Goal: Information Seeking & Learning: Understand process/instructions

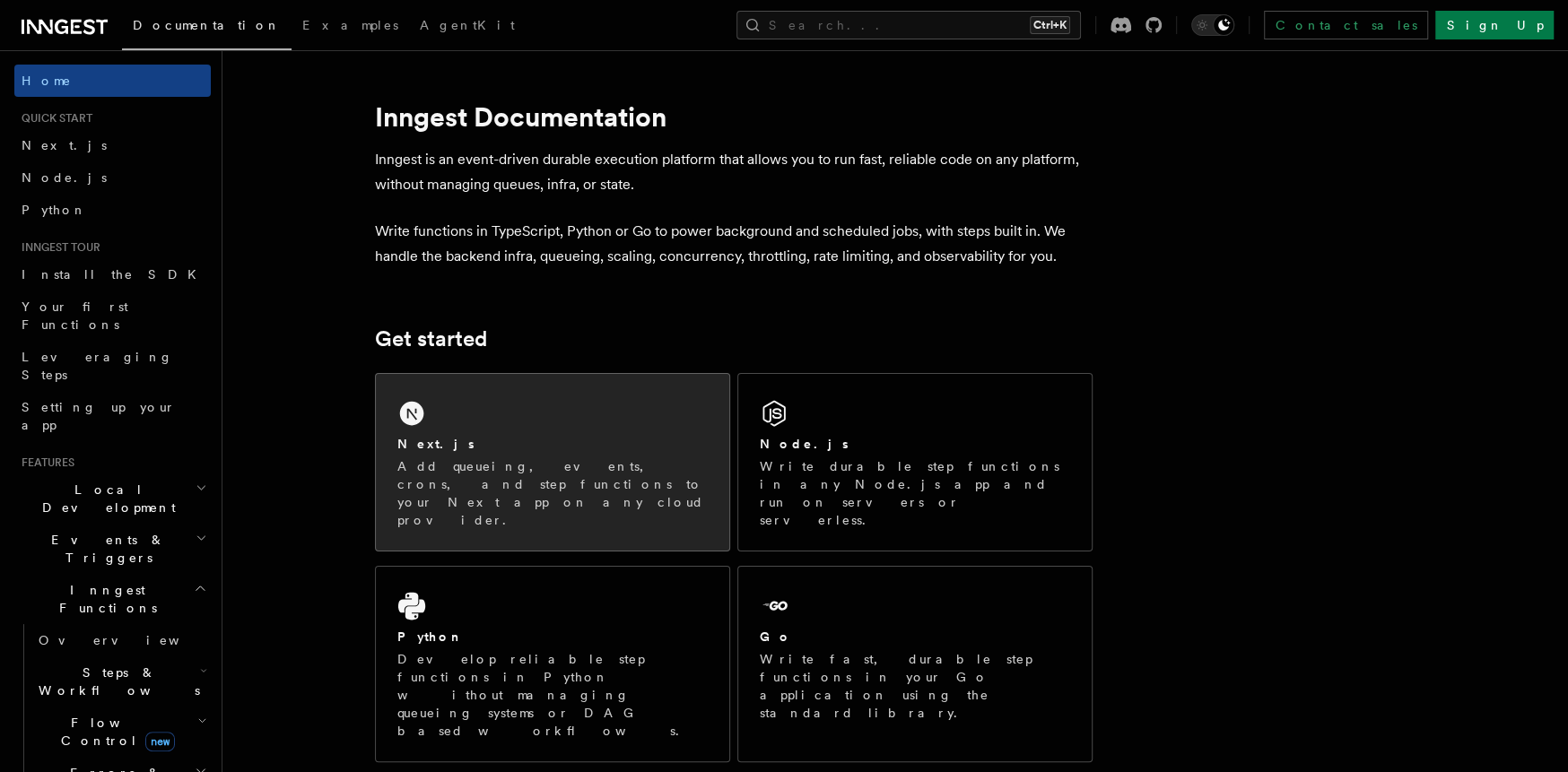
click at [540, 379] on div "Next.js Add queueing, events, crons, and step functions to your Next app on any…" at bounding box center [552, 462] width 353 height 177
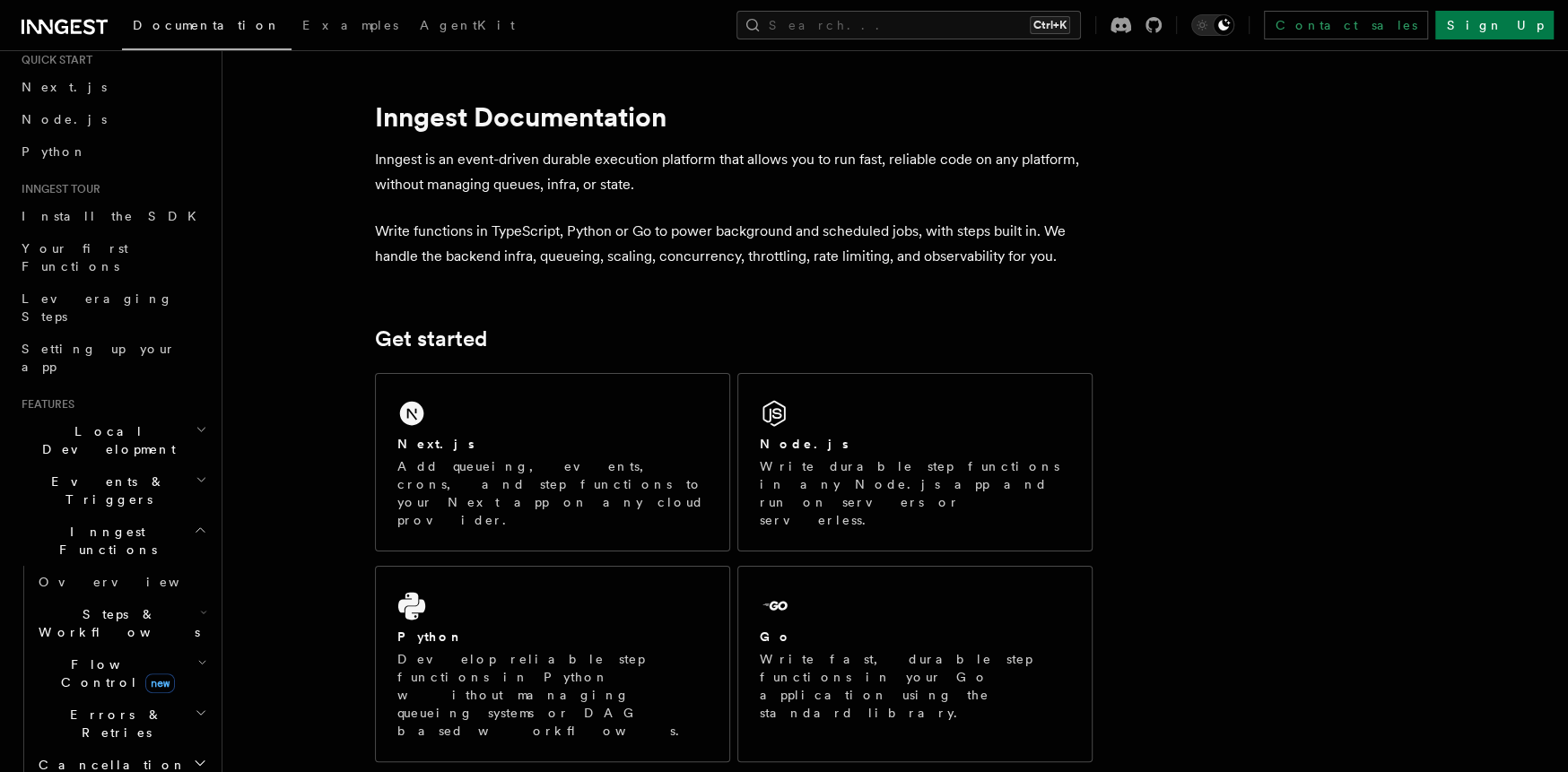
scroll to position [90, 0]
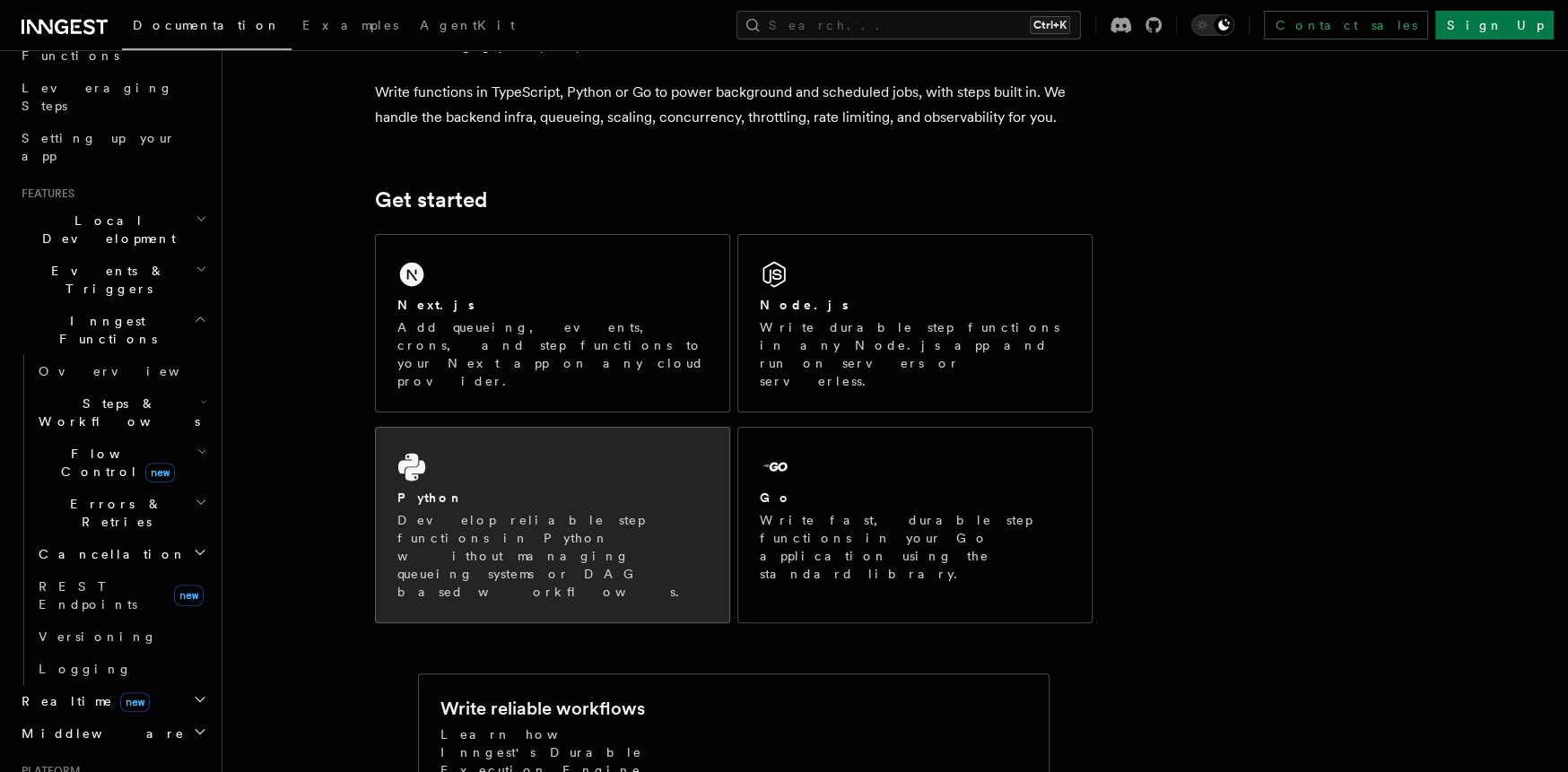
scroll to position [0, 0]
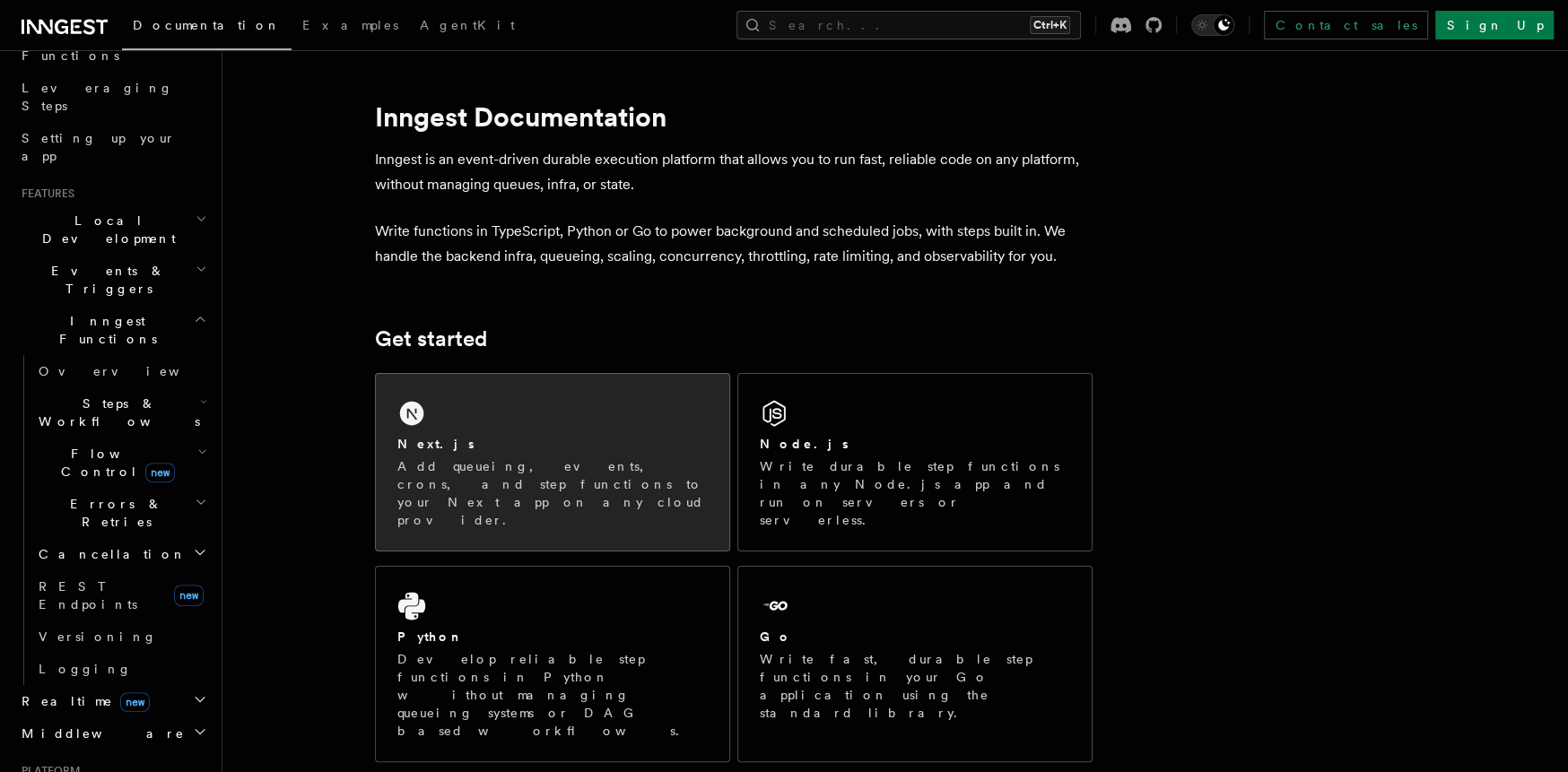
click at [498, 452] on div "Next.js" at bounding box center [553, 444] width 310 height 19
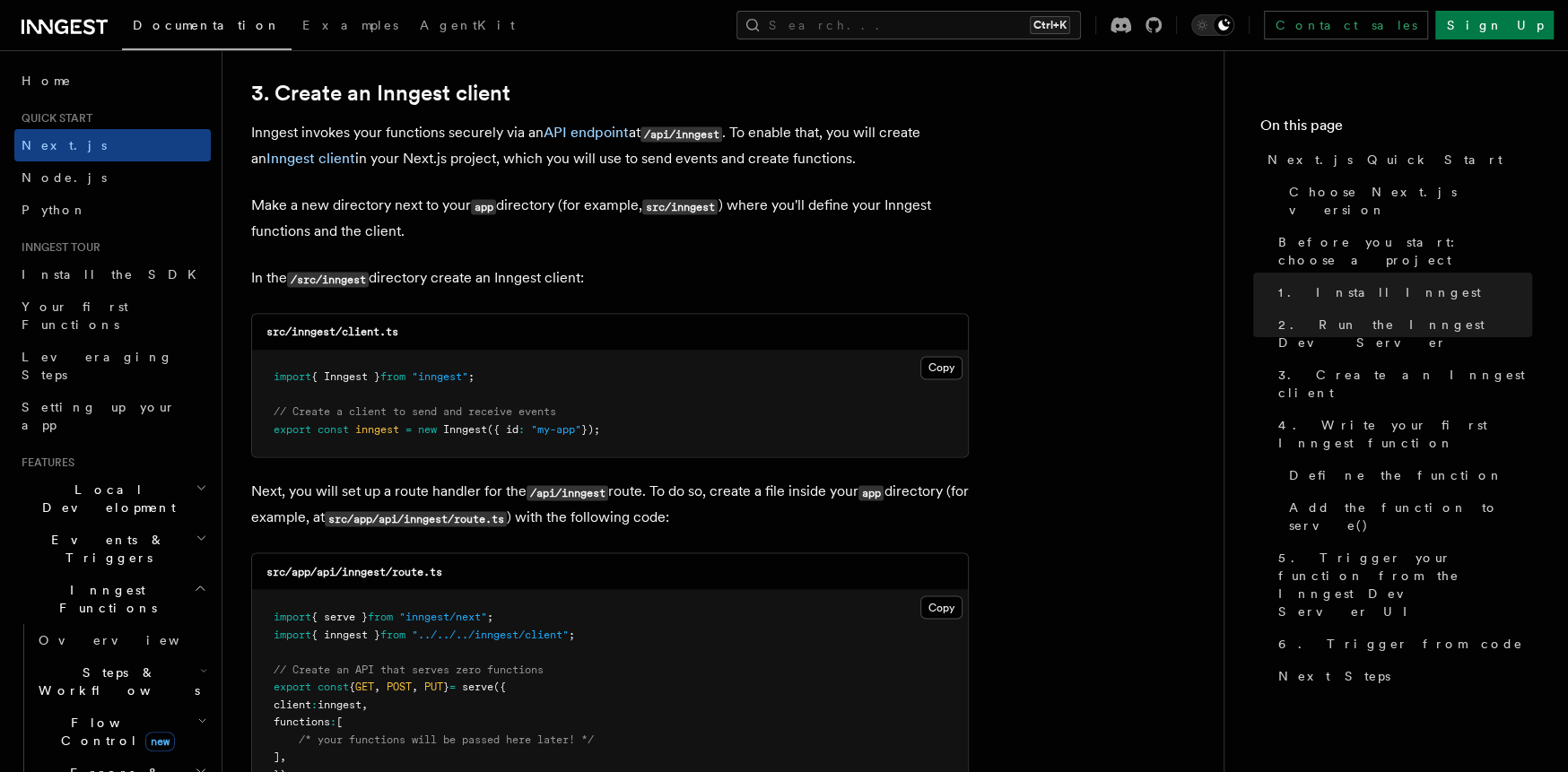
scroll to position [2152, 0]
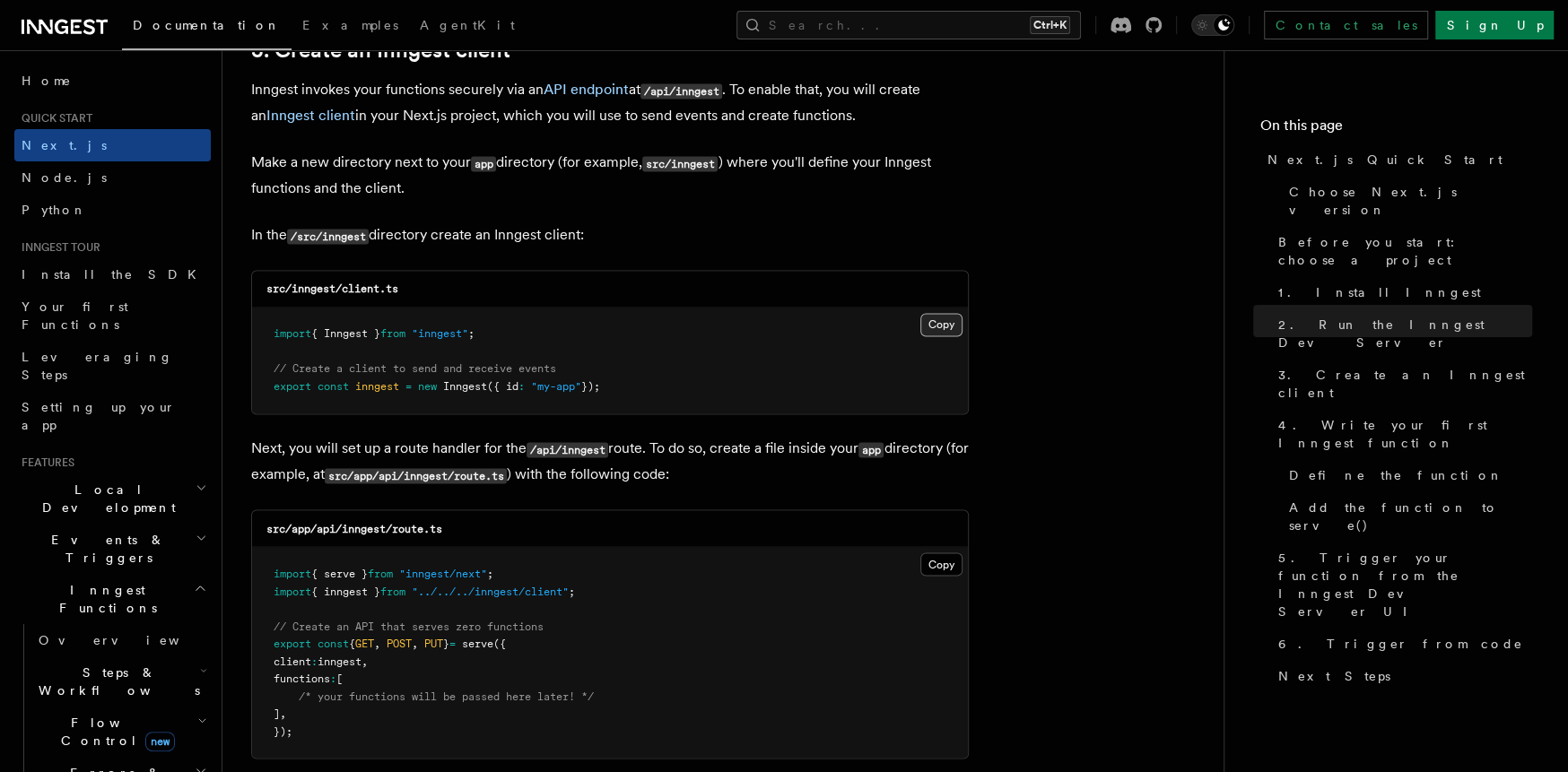
click at [946, 337] on button "Copy Copied" at bounding box center [941, 325] width 42 height 24
drag, startPoint x: 69, startPoint y: 114, endPoint x: 161, endPoint y: 146, distance: 97.4
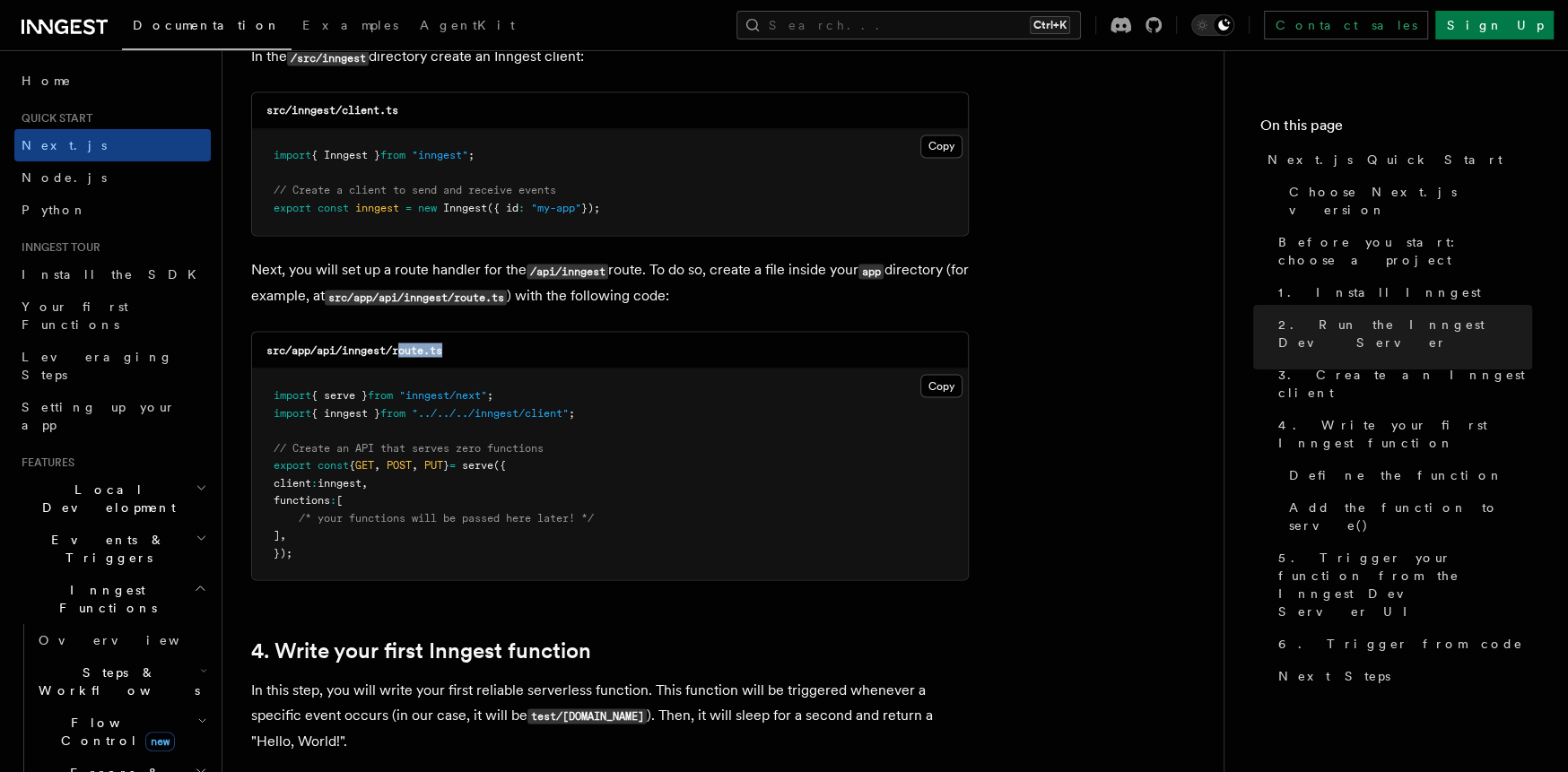
drag, startPoint x: 398, startPoint y: 357, endPoint x: 453, endPoint y: 356, distance: 55.0
click at [453, 356] on div "src/app/api/inngest/route.ts" at bounding box center [610, 350] width 716 height 37
click at [452, 356] on div "src/app/api/inngest/route.ts" at bounding box center [610, 350] width 716 height 37
drag, startPoint x: 455, startPoint y: 354, endPoint x: 398, endPoint y: 365, distance: 58.1
click at [398, 365] on div "src/app/api/inngest/route.ts" at bounding box center [610, 350] width 716 height 37
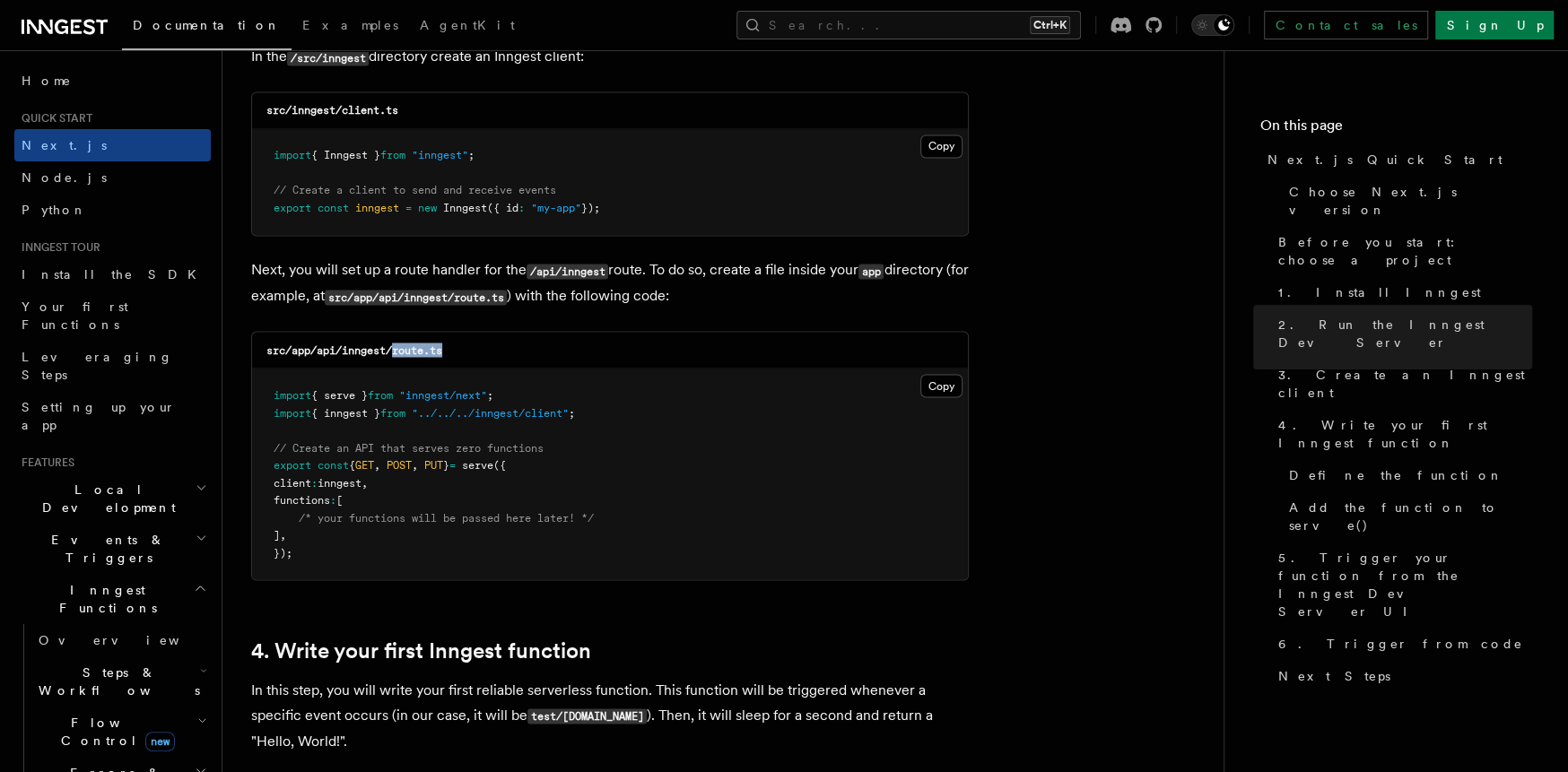
copy code "route.ts"
click at [936, 390] on button "Copy Copied" at bounding box center [941, 386] width 42 height 24
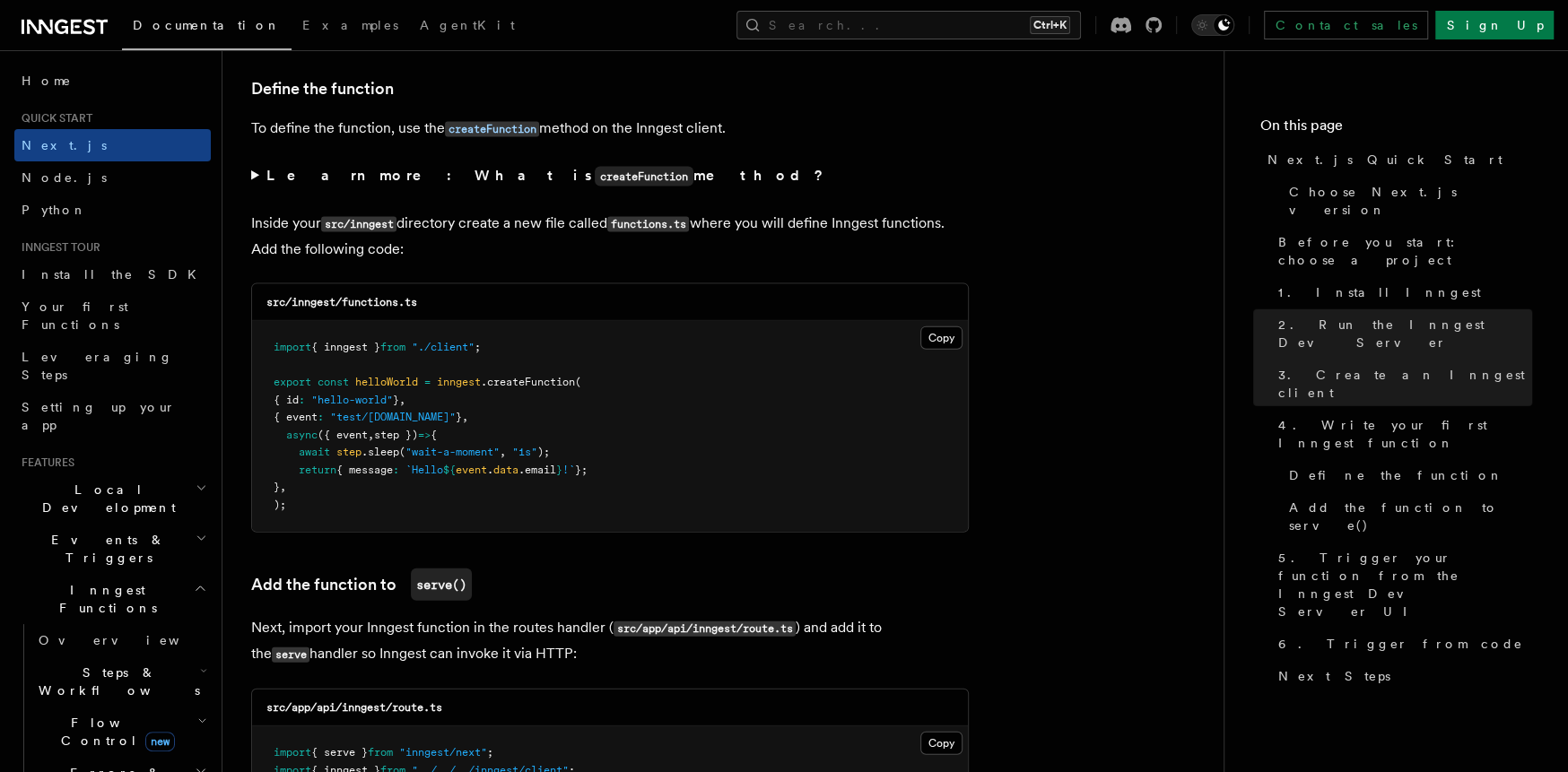
scroll to position [3048, 0]
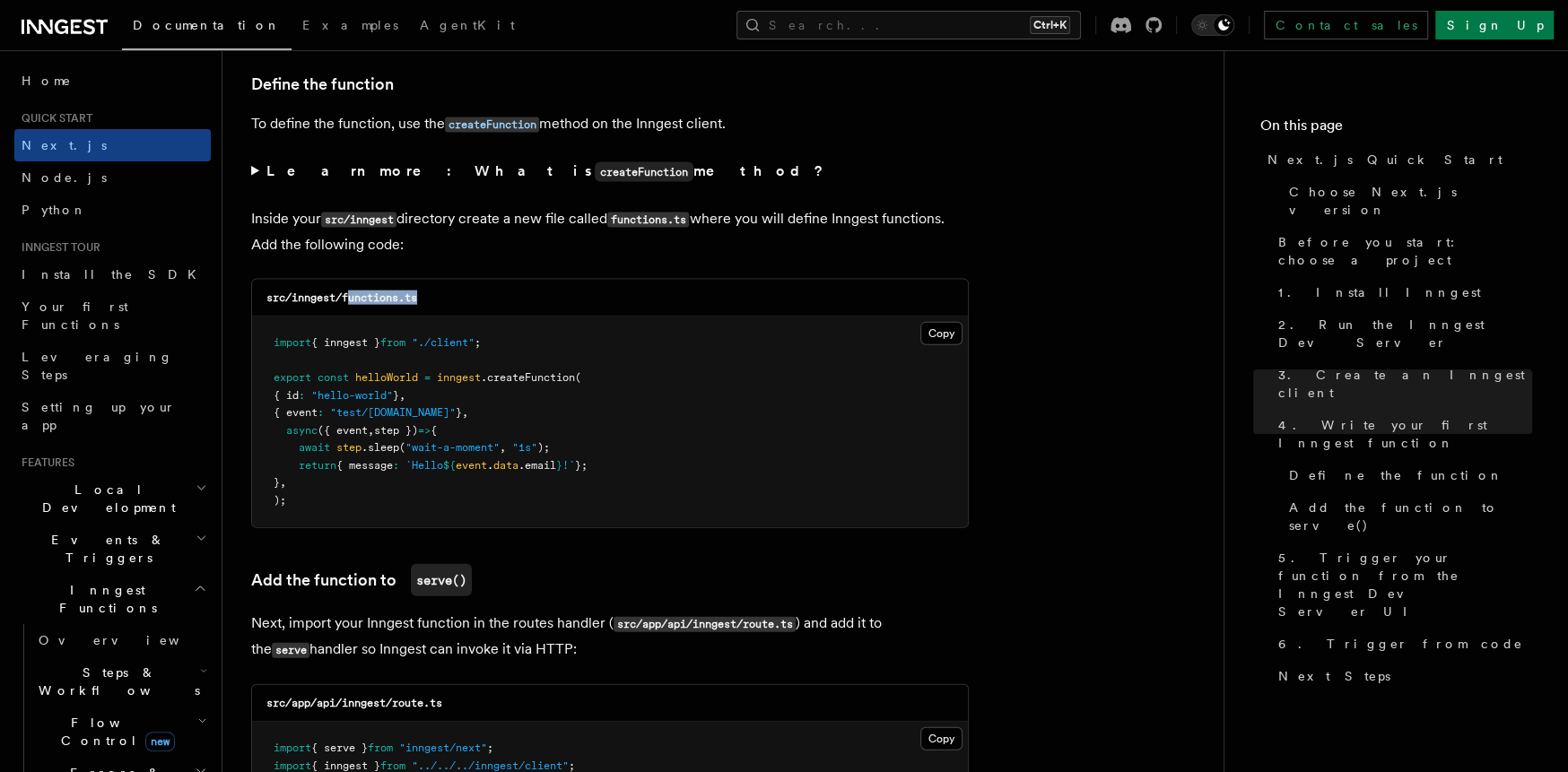
drag, startPoint x: 348, startPoint y: 310, endPoint x: 434, endPoint y: 309, distance: 86.0
click at [434, 309] on div "src/inngest/functions.ts" at bounding box center [610, 298] width 716 height 37
